Goal: Information Seeking & Learning: Find specific fact

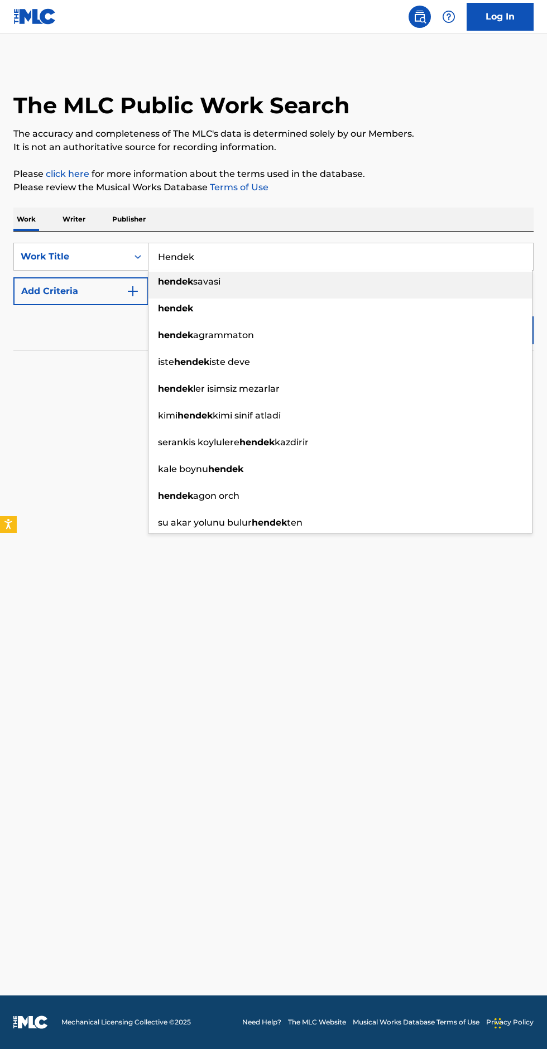
type input "Hendek"
click at [154, 303] on div "hendek" at bounding box center [339, 309] width 383 height 20
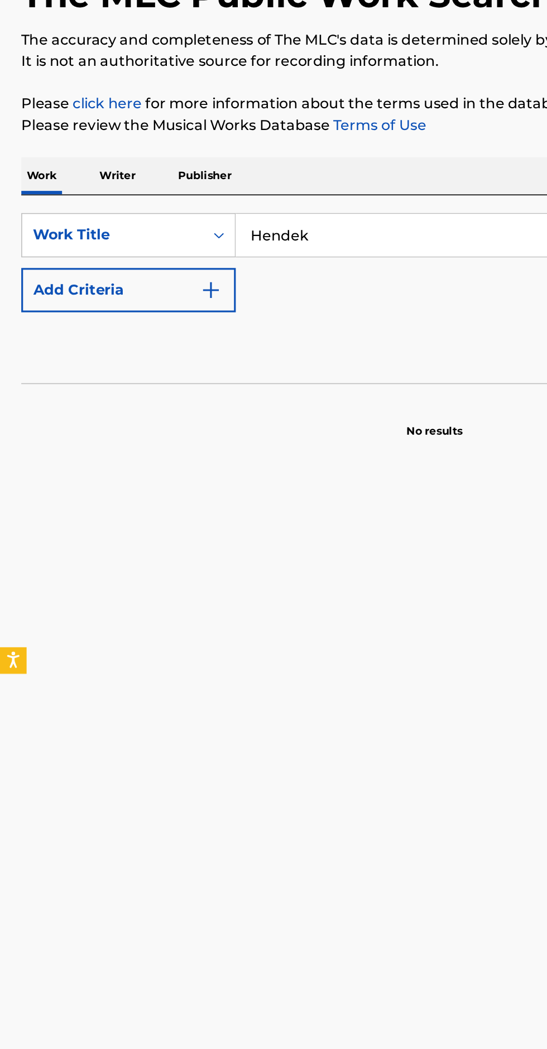
click at [133, 294] on img "Search Form" at bounding box center [132, 291] width 13 height 13
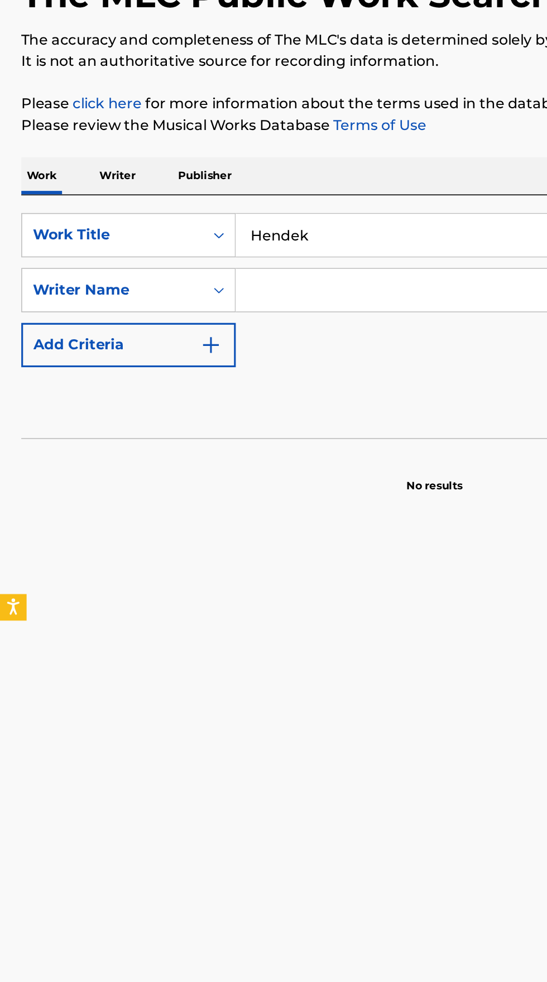
click at [221, 291] on input "Search Form" at bounding box center [330, 291] width 364 height 27
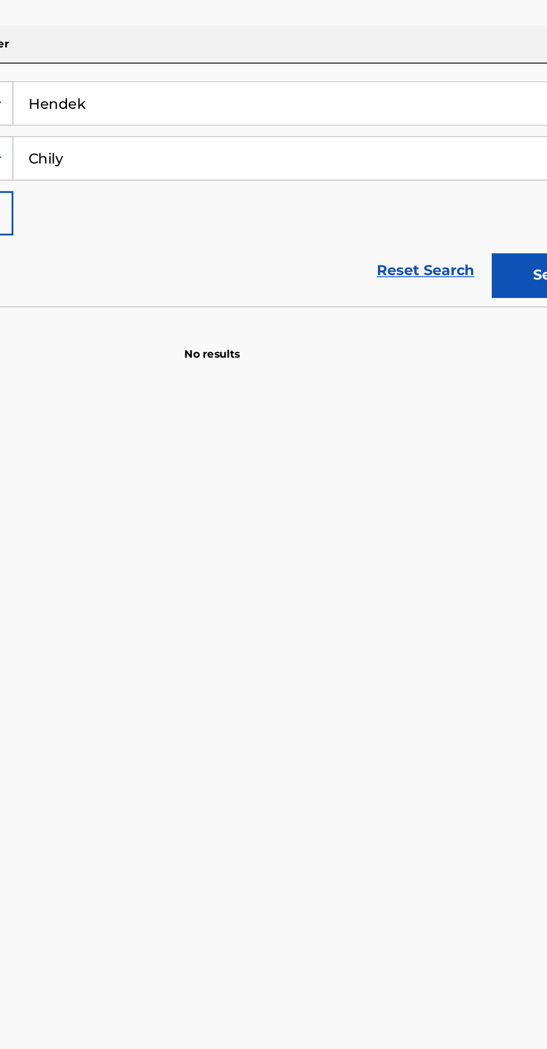
type input "Chily"
click at [469, 358] on button "Search" at bounding box center [492, 365] width 84 height 28
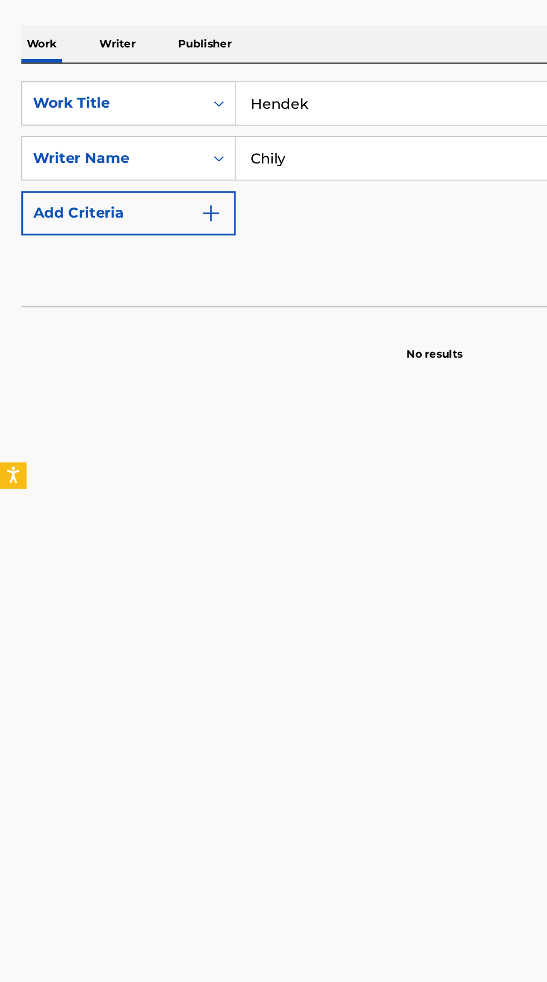
click at [217, 289] on input "Chily" at bounding box center [330, 291] width 364 height 27
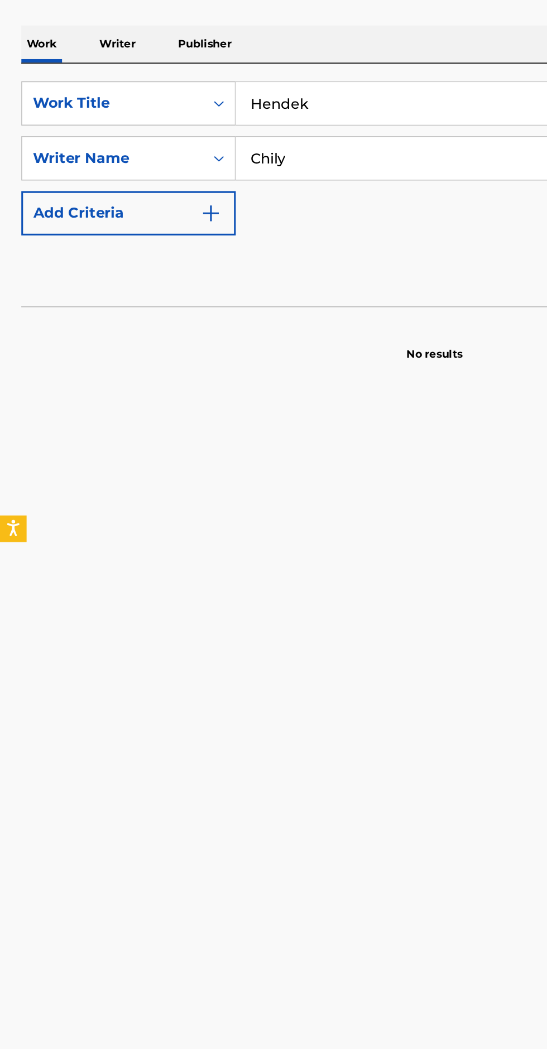
click at [81, 218] on p "Writer" at bounding box center [74, 219] width 30 height 23
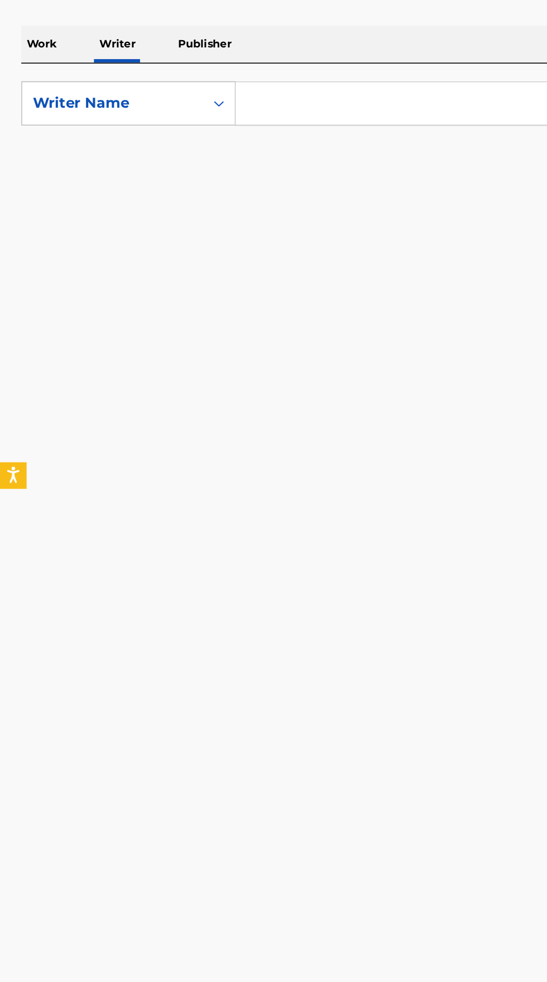
click at [210, 257] on input "Search Form" at bounding box center [340, 256] width 385 height 27
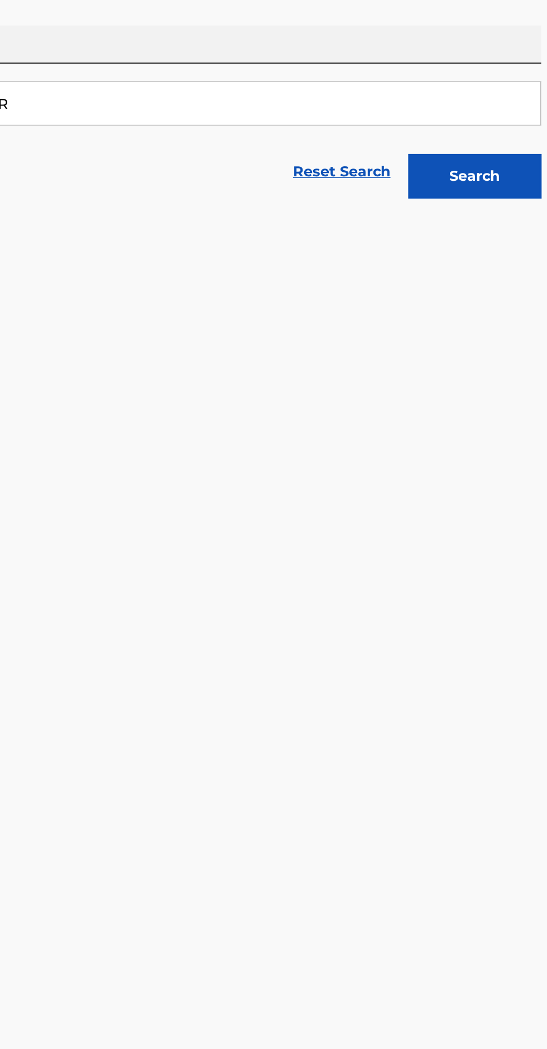
type input "HAZNVR"
click at [514, 301] on button "Search" at bounding box center [492, 303] width 84 height 28
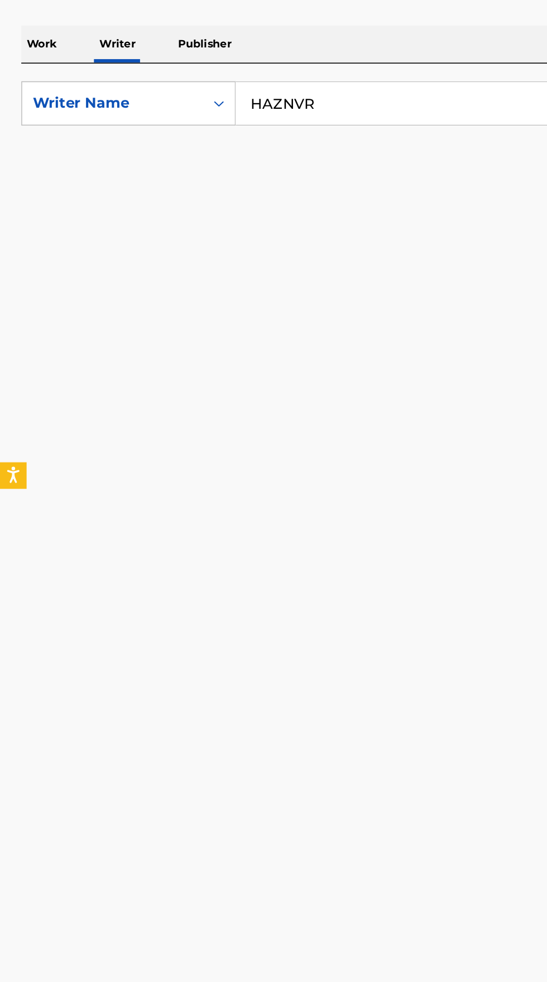
click at [227, 253] on input "HAZNVR" at bounding box center [340, 256] width 385 height 27
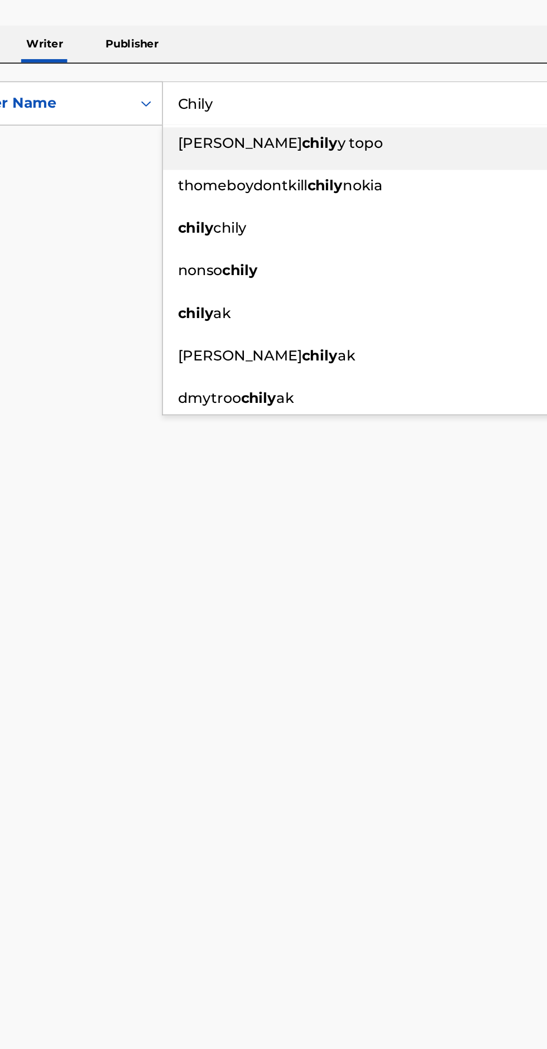
type input "Chily"
click at [94, 353] on main "The MLC Public Work Search The accuracy and completeness of The MLC's data is d…" at bounding box center [273, 514] width 547 height 962
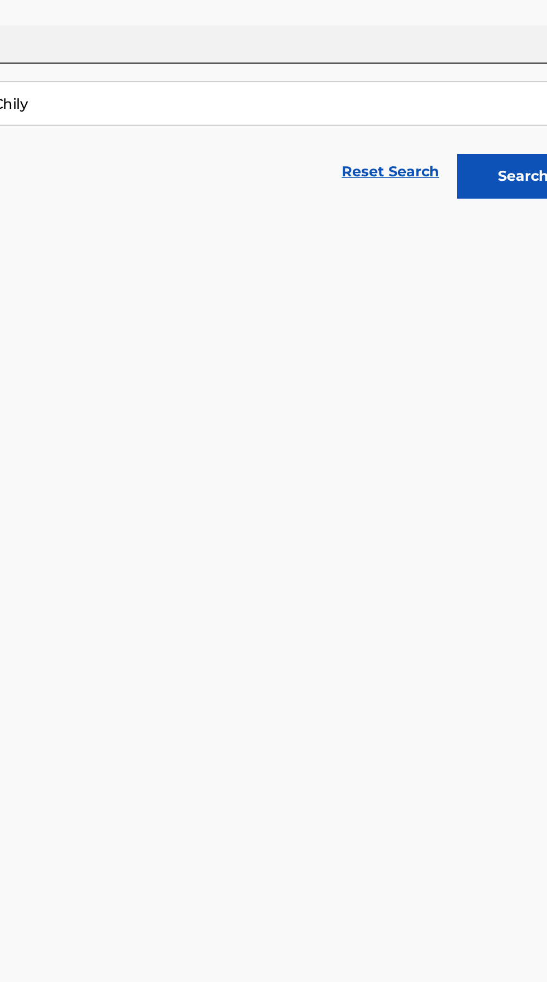
click at [489, 297] on button "Search" at bounding box center [492, 303] width 84 height 28
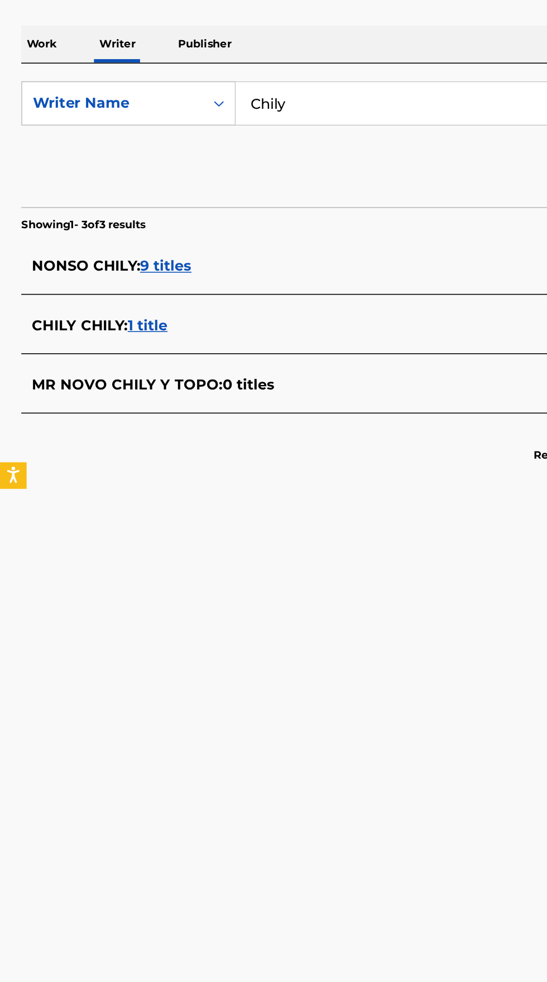
click at [21, 216] on p "Work" at bounding box center [26, 219] width 26 height 23
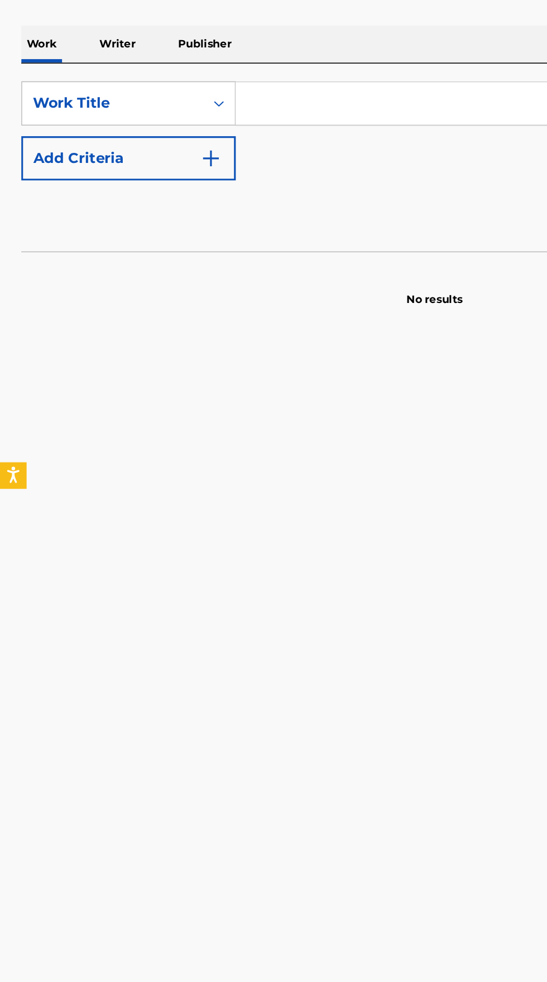
click at [227, 252] on input "Search Form" at bounding box center [340, 256] width 385 height 27
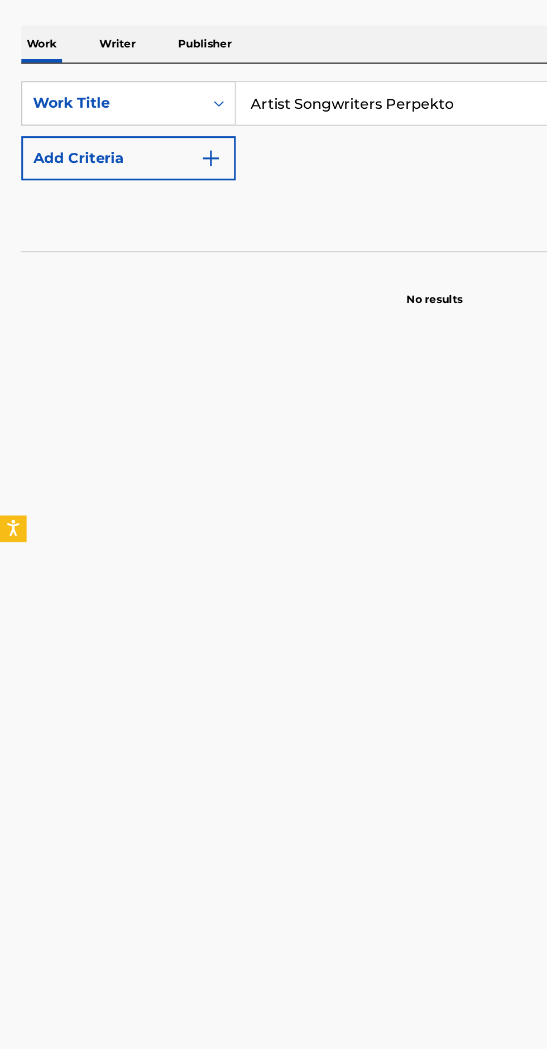
click at [242, 251] on input "Artist Songwriters Perpekto" at bounding box center [340, 256] width 385 height 27
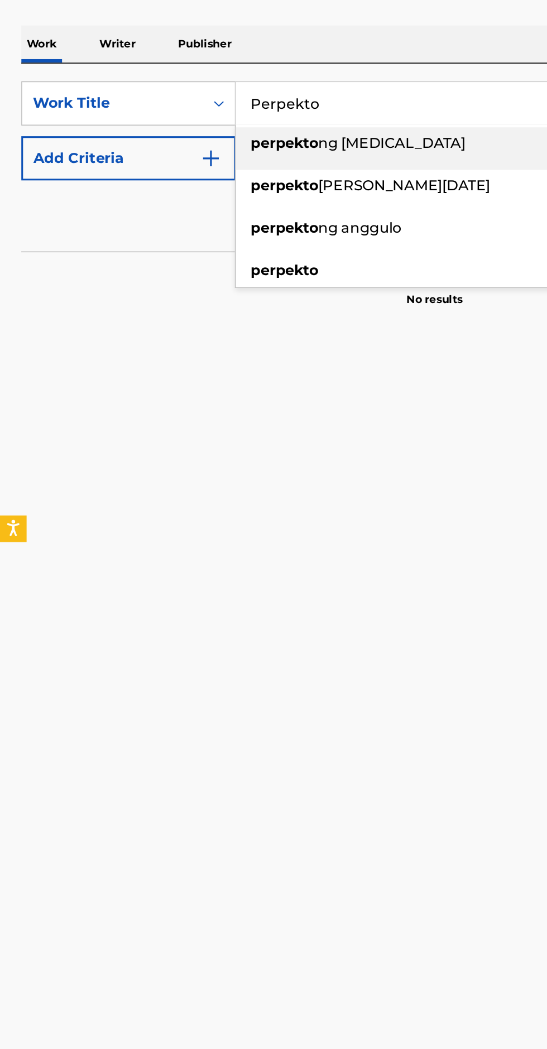
type input "Perpekto"
click at [135, 296] on img "Search Form" at bounding box center [132, 291] width 13 height 13
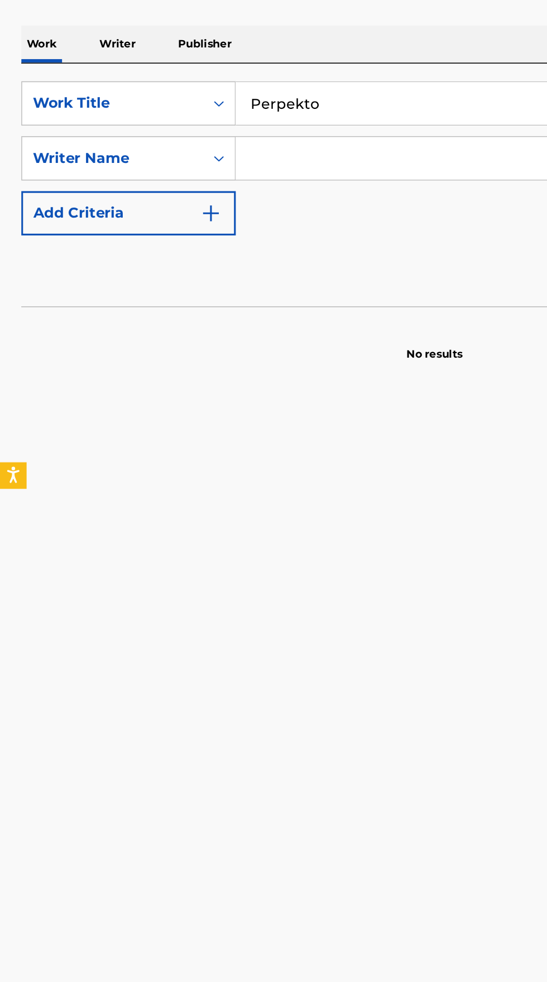
click at [181, 289] on input "Search Form" at bounding box center [330, 291] width 364 height 27
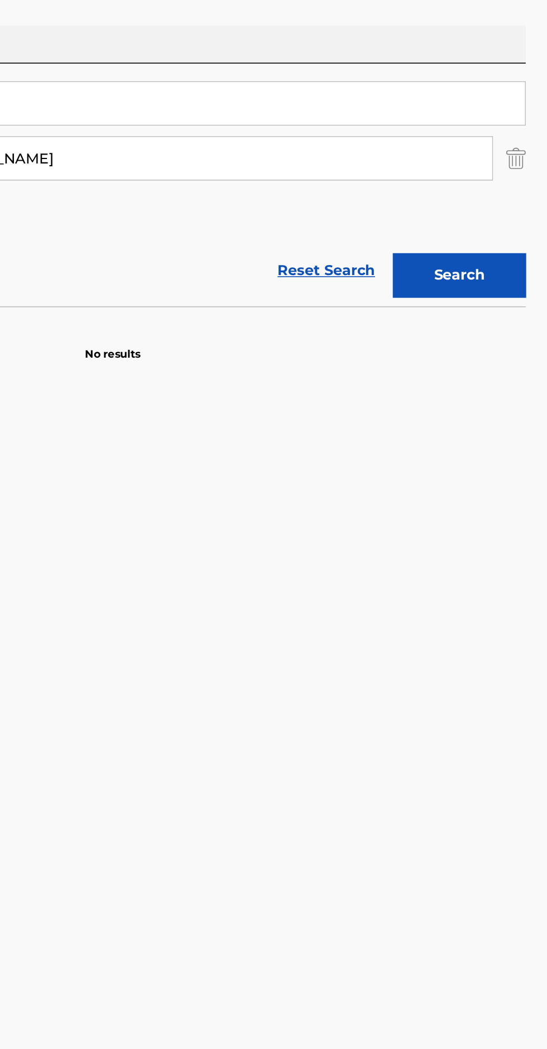
type input "[PERSON_NAME]"
click at [485, 367] on button "Search" at bounding box center [492, 365] width 84 height 28
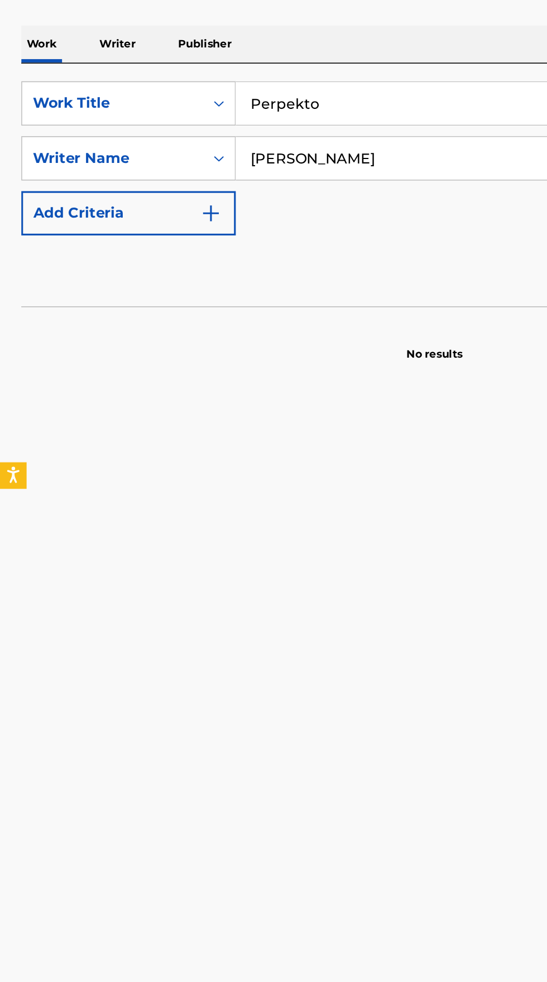
click at [79, 221] on p "Writer" at bounding box center [74, 219] width 30 height 23
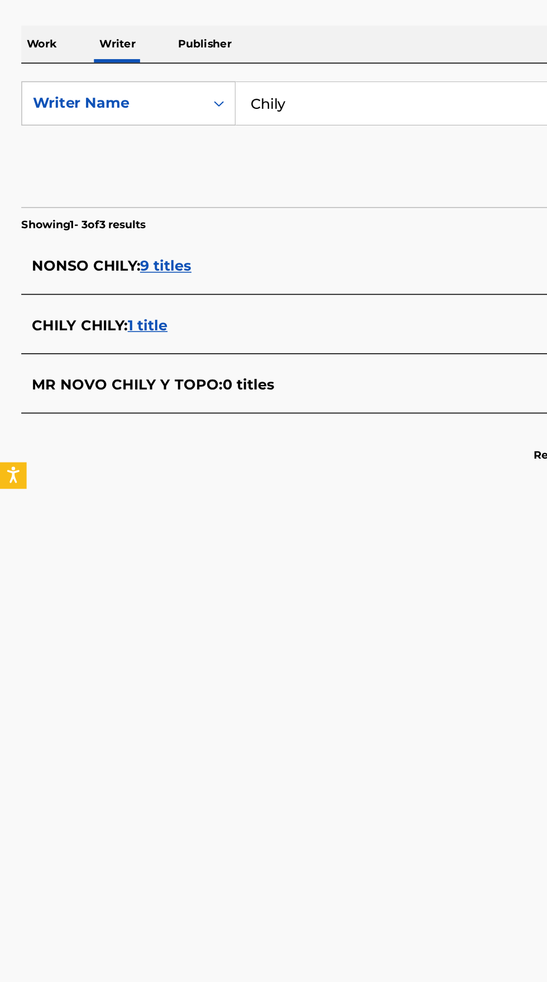
click at [193, 257] on input "Chily" at bounding box center [340, 256] width 385 height 27
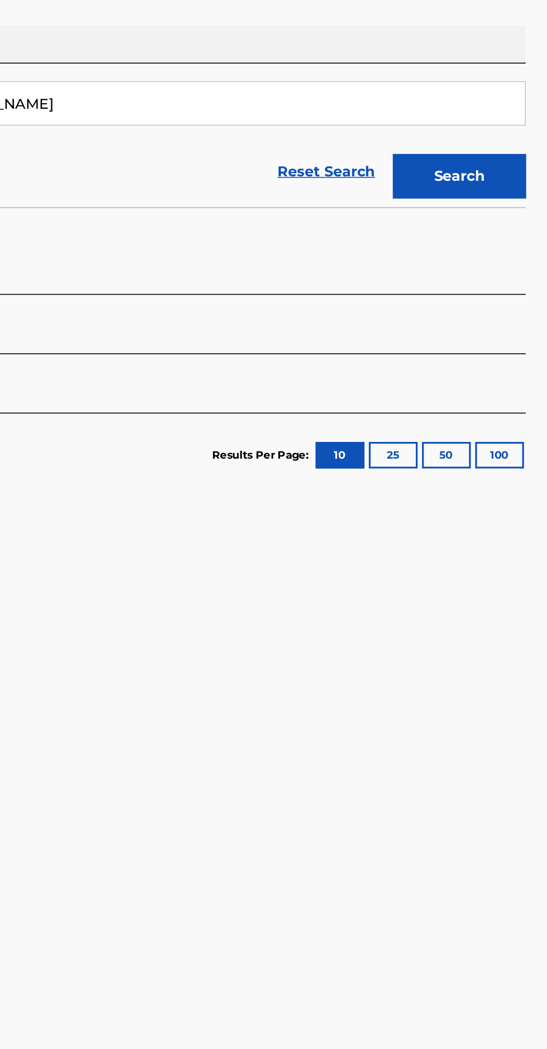
type input "[PERSON_NAME]"
click at [491, 308] on button "Search" at bounding box center [492, 303] width 84 height 28
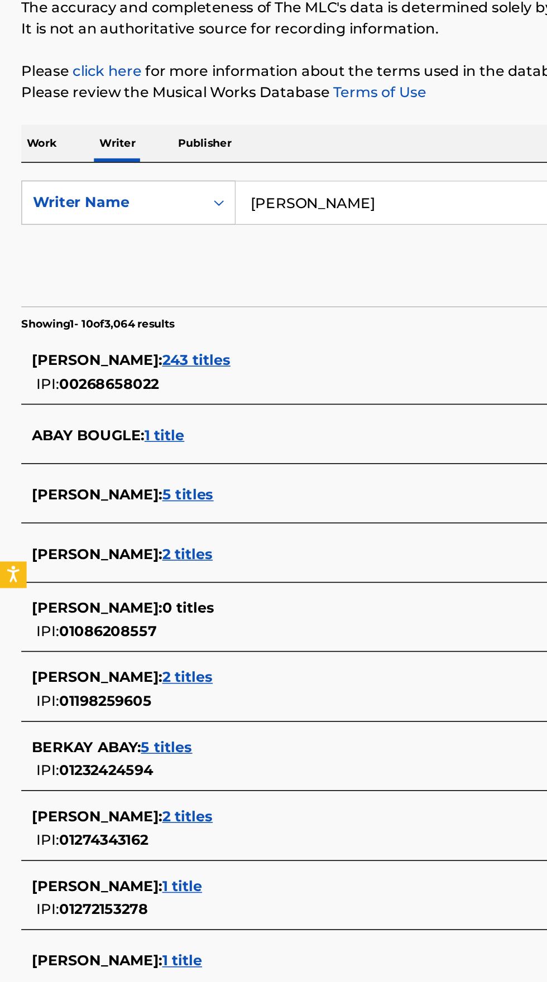
click at [26, 212] on p "Work" at bounding box center [26, 219] width 26 height 23
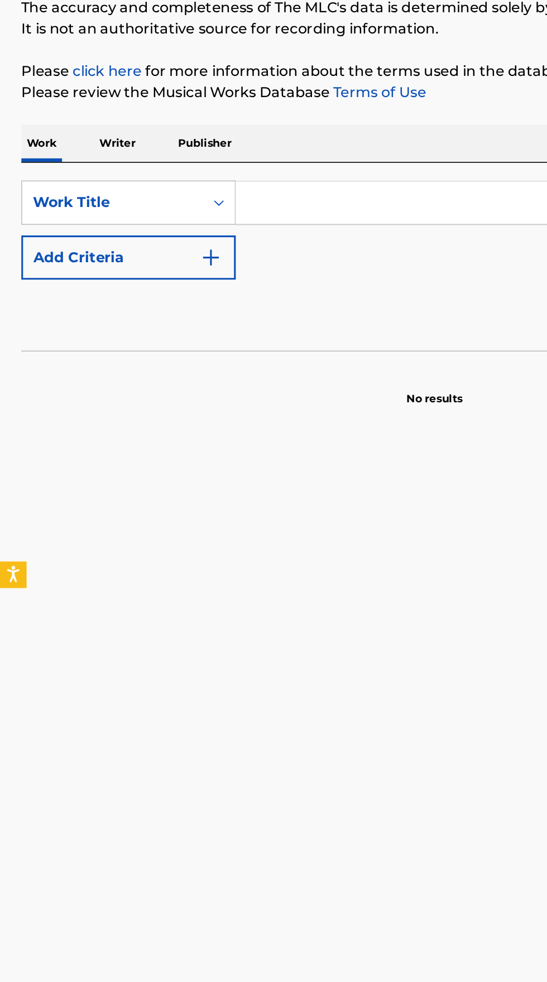
click at [224, 251] on input "Search Form" at bounding box center [340, 256] width 385 height 27
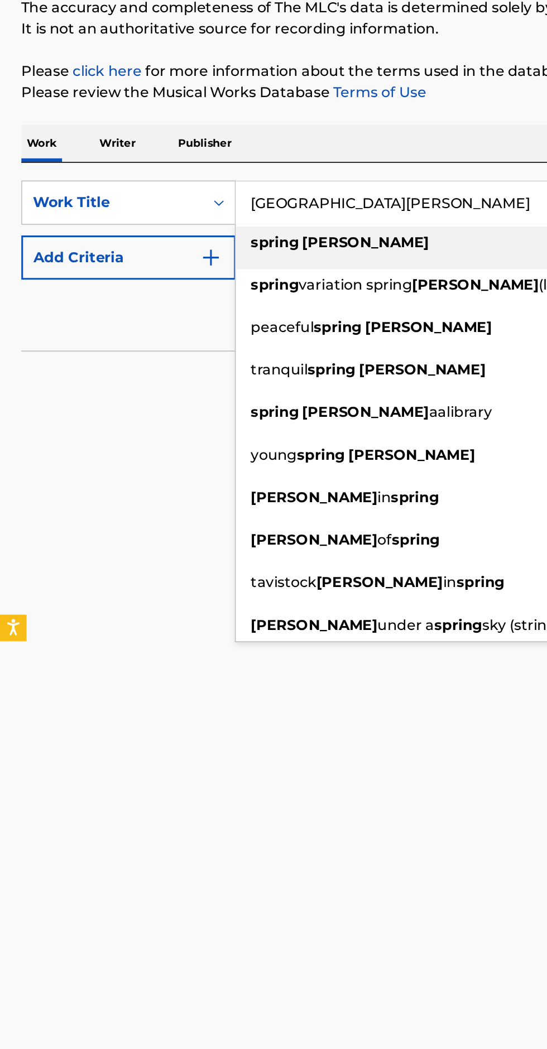
type input "[GEOGRAPHIC_DATA][PERSON_NAME]"
click at [138, 285] on img "Search Form" at bounding box center [132, 291] width 13 height 13
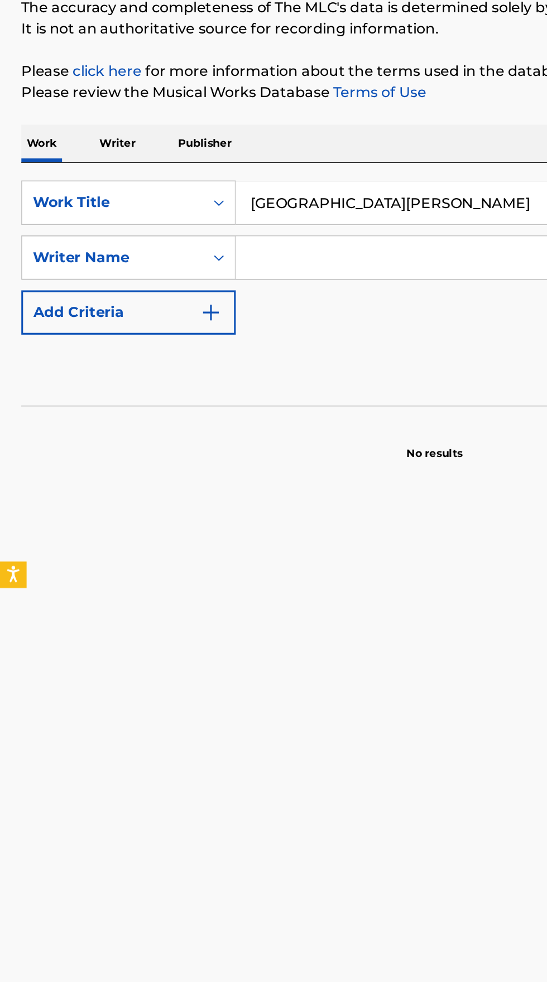
click at [227, 296] on input "Search Form" at bounding box center [330, 291] width 364 height 27
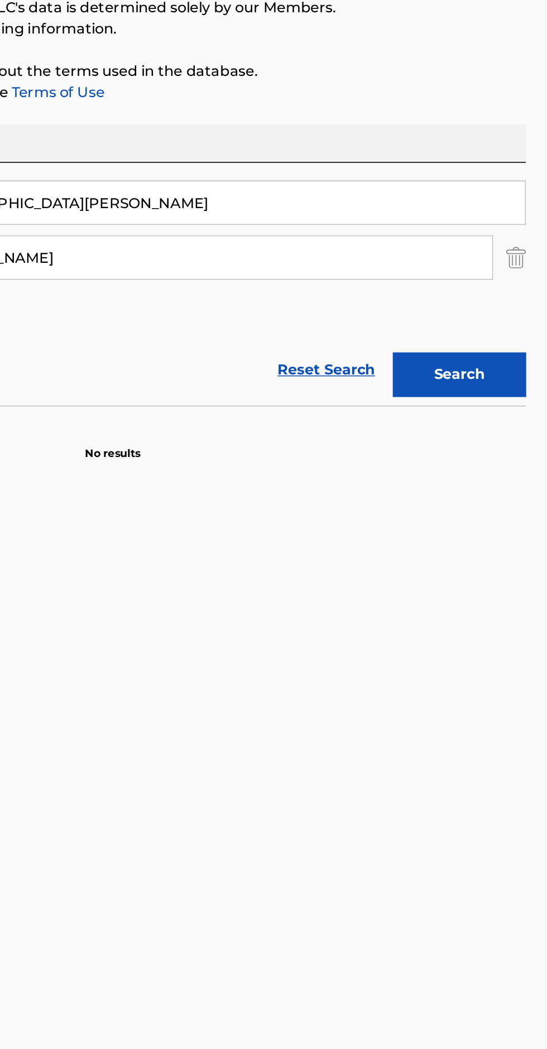
type input "[PERSON_NAME]"
click at [501, 357] on button "Search" at bounding box center [492, 365] width 84 height 28
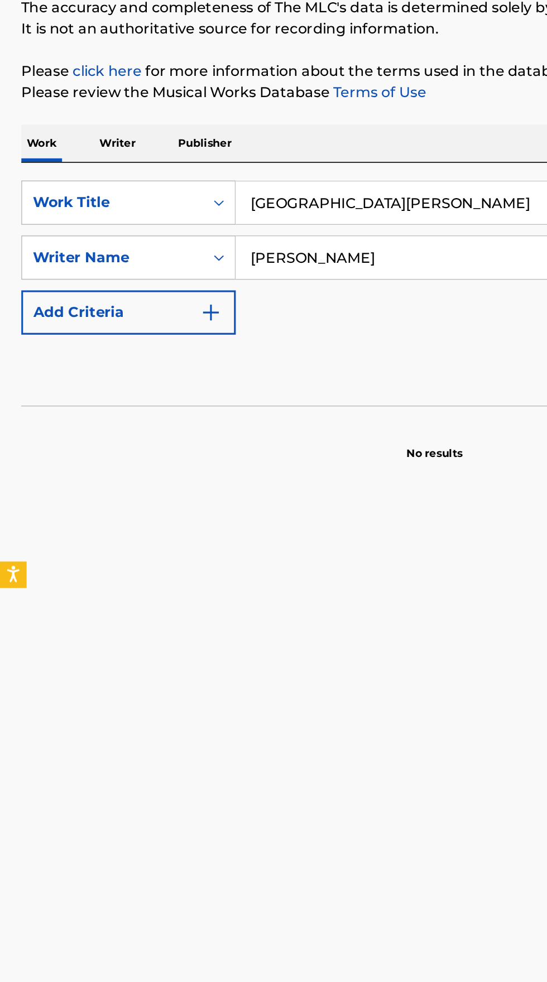
click at [69, 225] on p "Writer" at bounding box center [74, 219] width 30 height 23
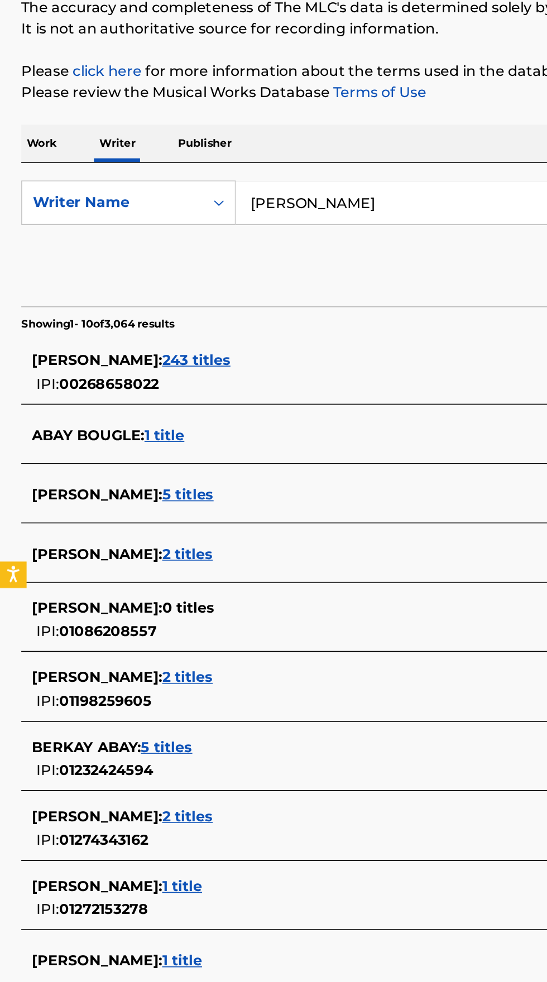
click at [262, 258] on input "[PERSON_NAME]" at bounding box center [340, 256] width 385 height 27
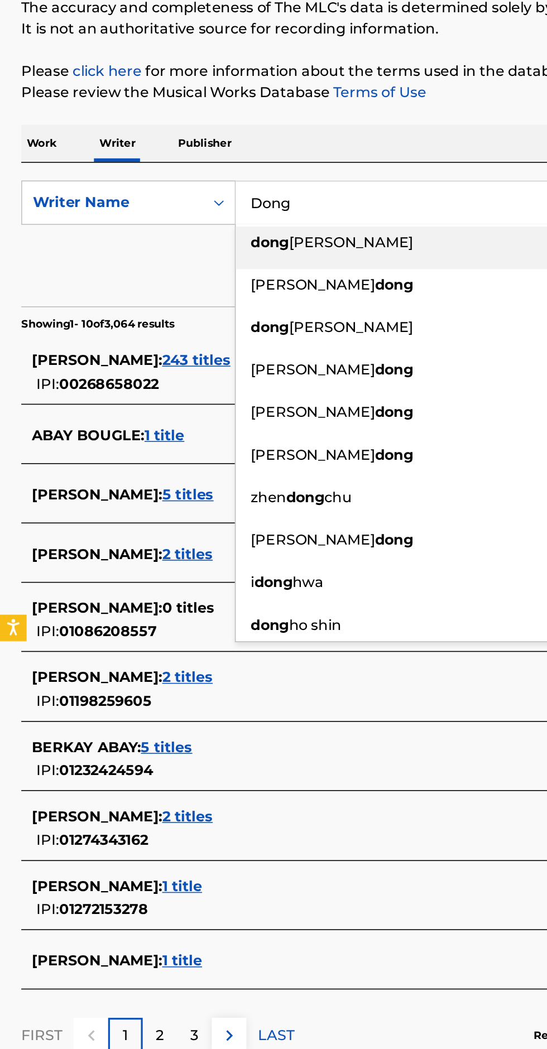
type input "Dong"
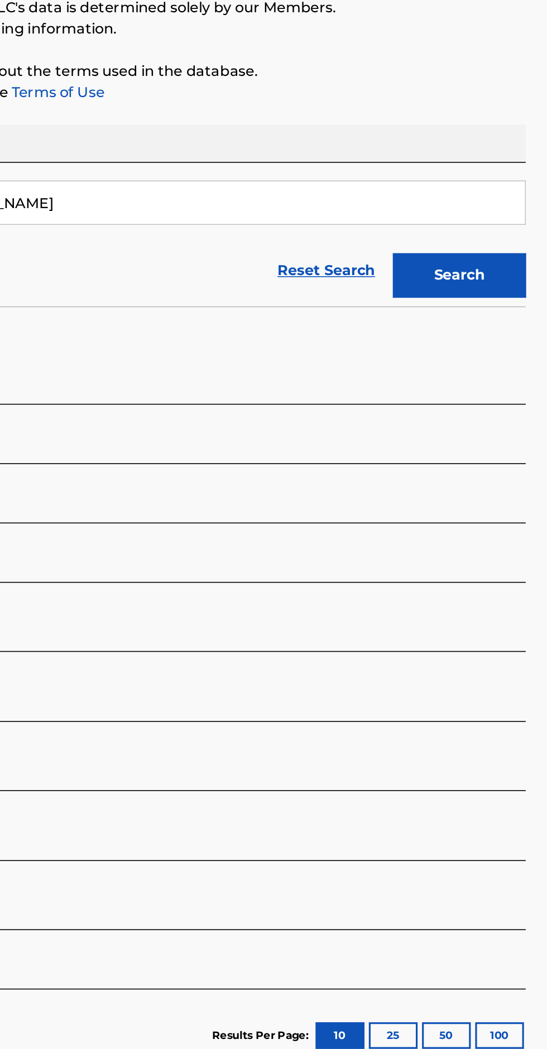
click at [509, 298] on button "Search" at bounding box center [492, 303] width 84 height 28
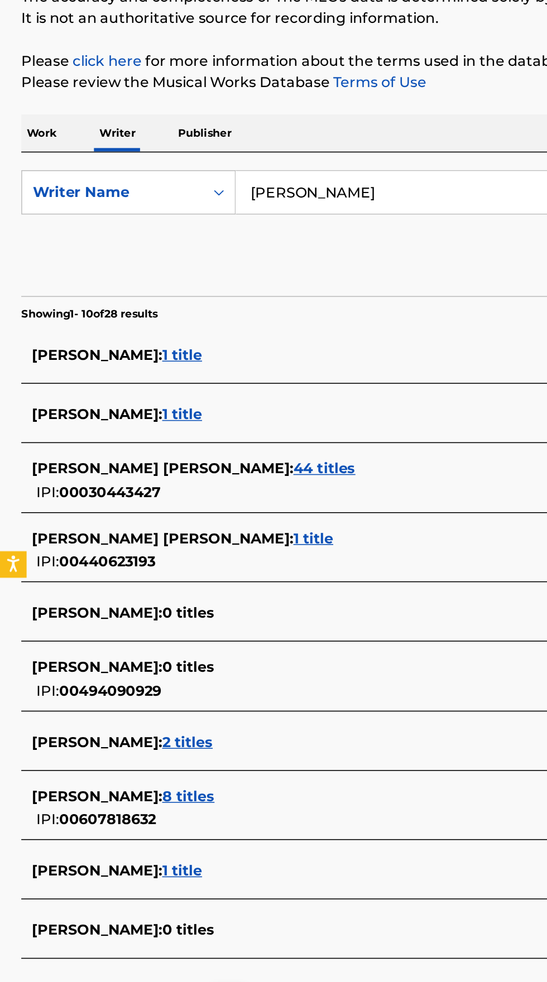
click at [251, 257] on input "[PERSON_NAME]" at bounding box center [340, 256] width 385 height 27
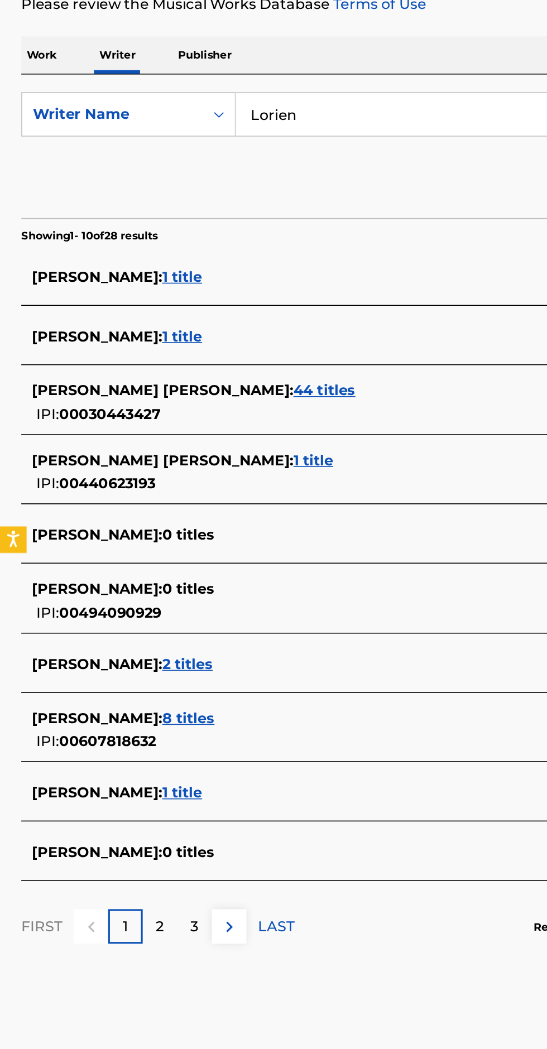
type input "Lorien"
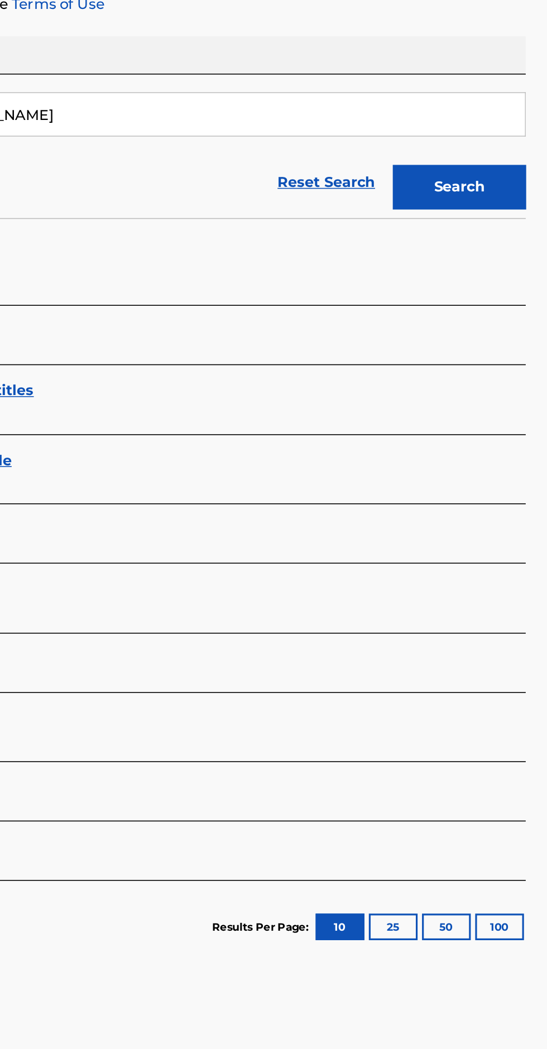
type input "[PERSON_NAME]"
click at [492, 304] on button "Search" at bounding box center [492, 303] width 84 height 28
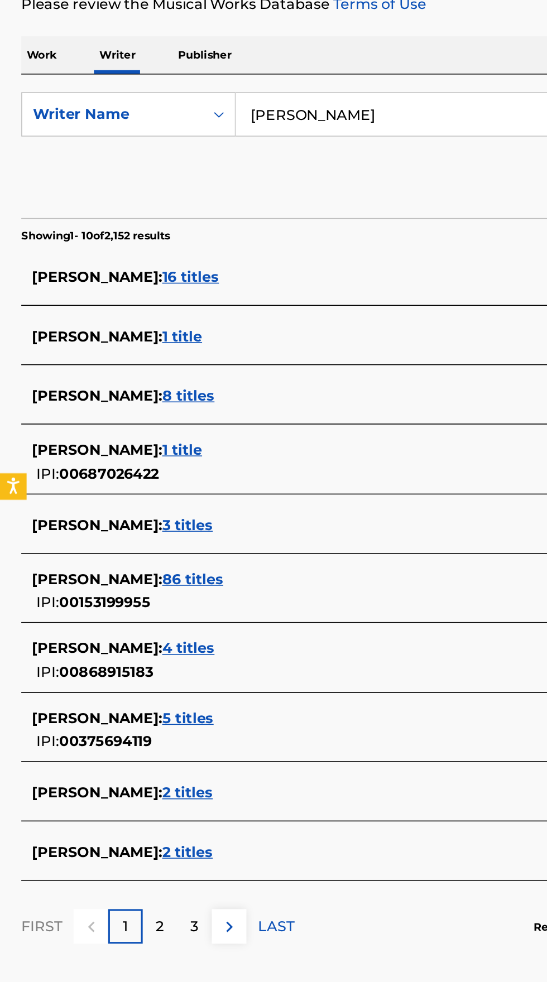
click at [22, 218] on p "Work" at bounding box center [26, 219] width 26 height 23
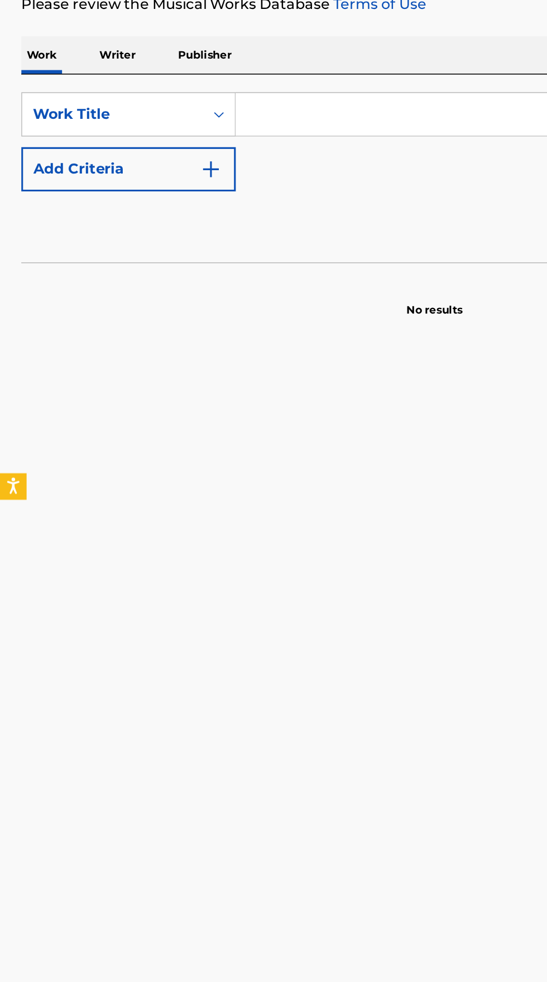
click at [179, 255] on input "Search Form" at bounding box center [340, 256] width 385 height 27
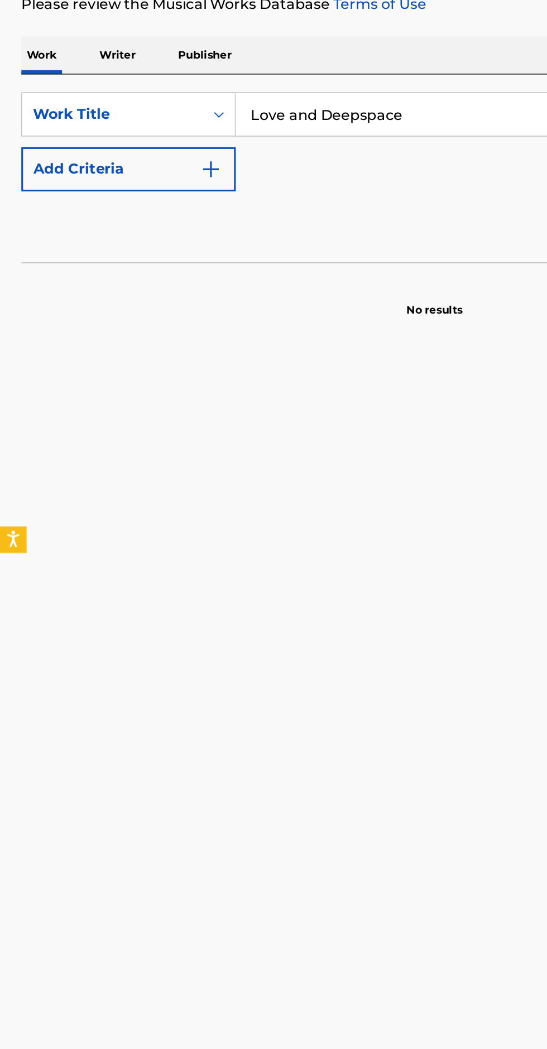
type input "Love and Deepspace"
click at [130, 297] on img "Search Form" at bounding box center [132, 291] width 13 height 13
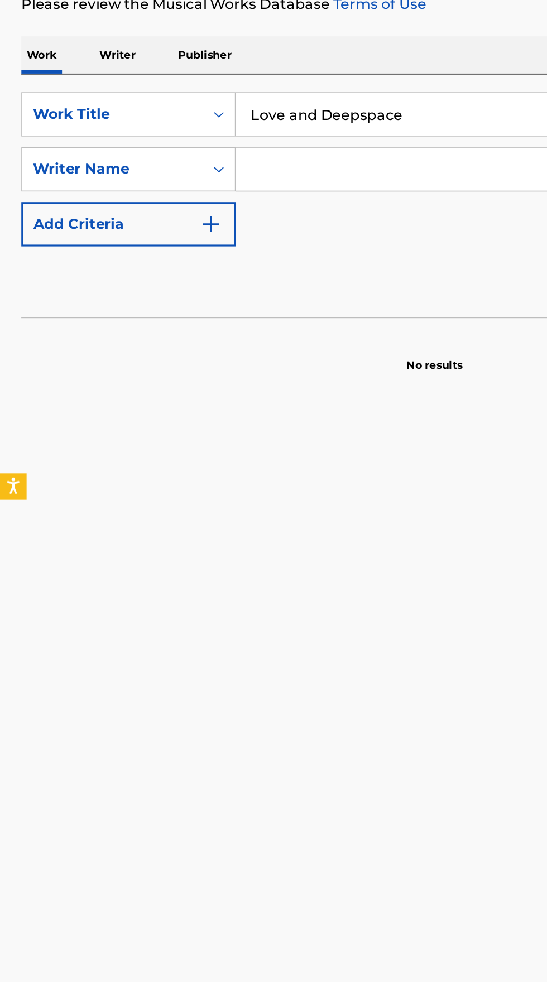
click at [184, 295] on input "Search Form" at bounding box center [330, 291] width 364 height 27
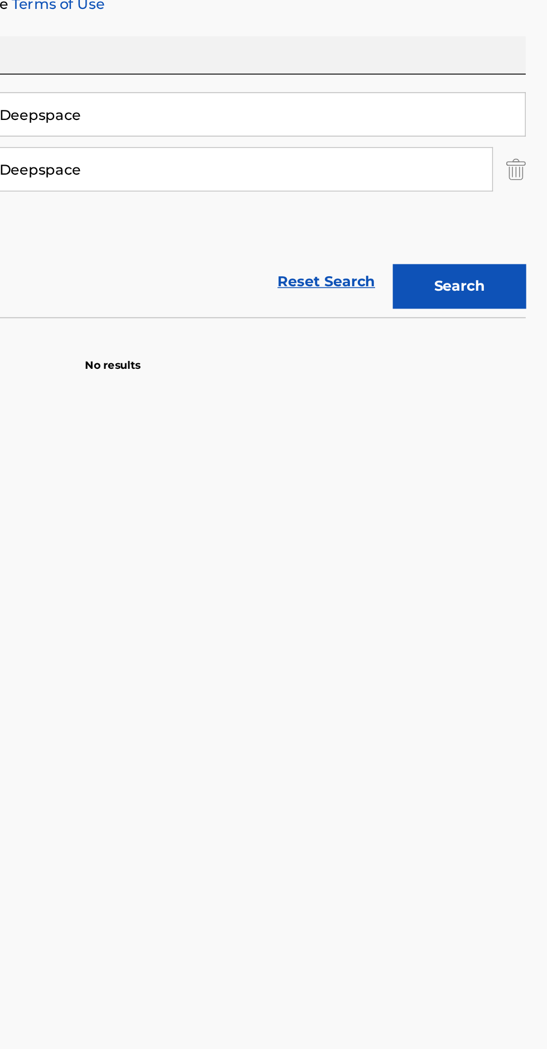
type input "Love and Deepspace"
click at [484, 375] on button "Search" at bounding box center [492, 365] width 84 height 28
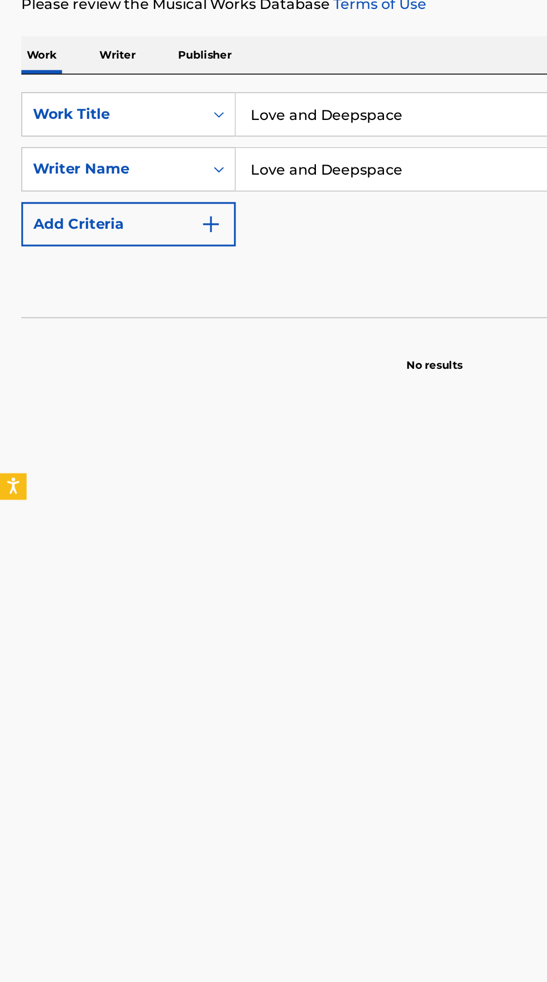
click at [73, 213] on p "Writer" at bounding box center [74, 219] width 30 height 23
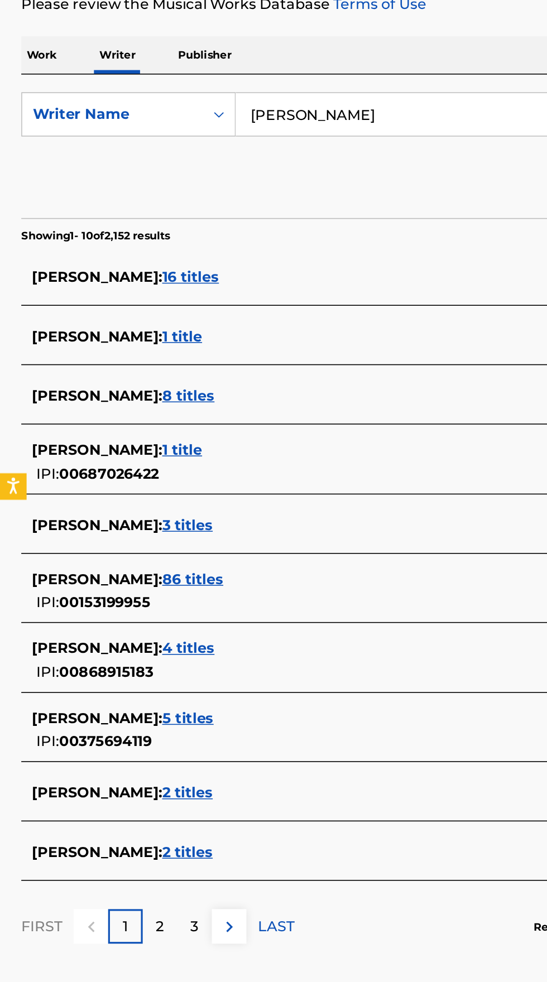
click at [264, 255] on input "[PERSON_NAME]" at bounding box center [340, 256] width 385 height 27
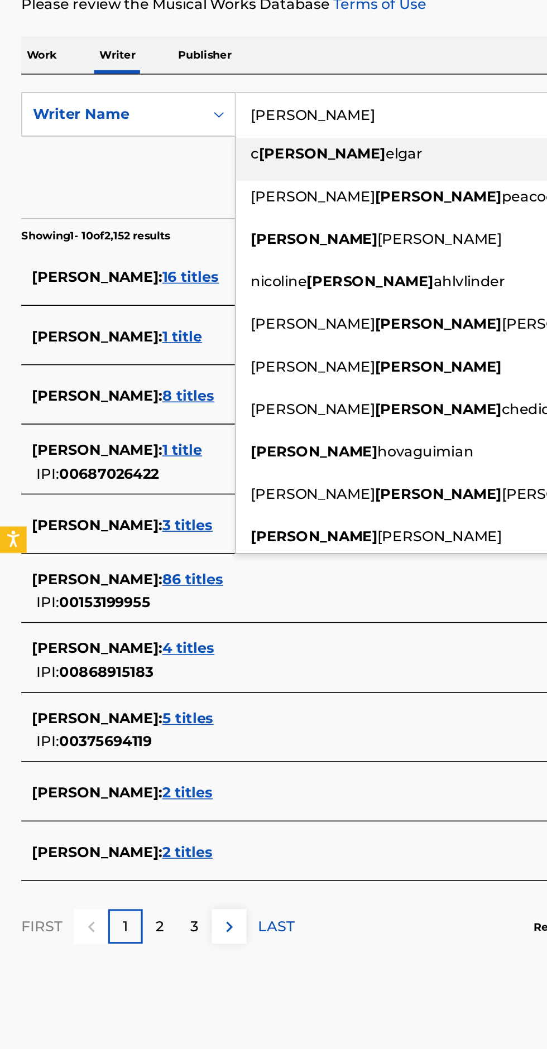
type input "[PERSON_NAME]"
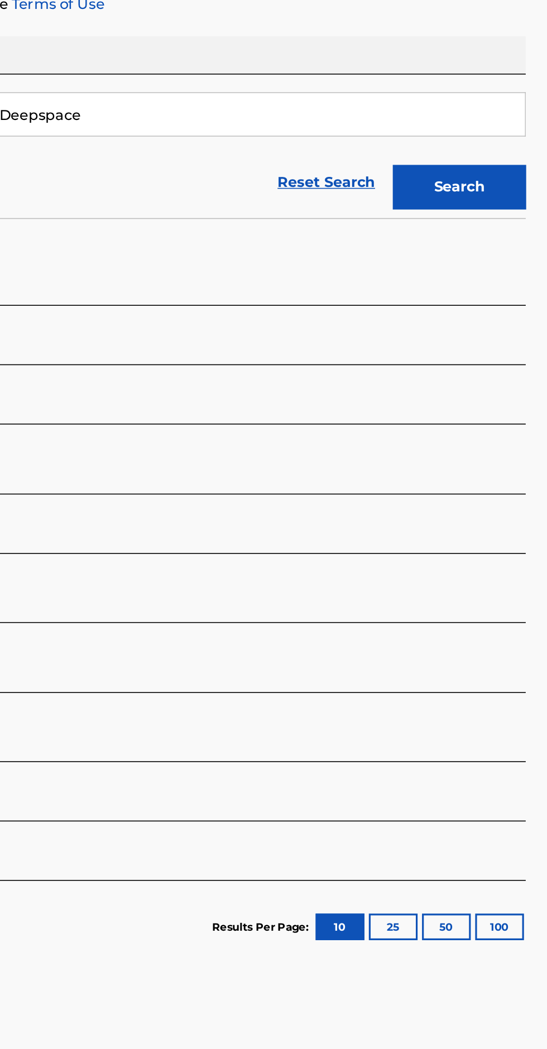
type input "Love and Deepspace"
click at [506, 306] on button "Search" at bounding box center [492, 303] width 84 height 28
